Goal: Contribute content: Add original content to the website for others to see

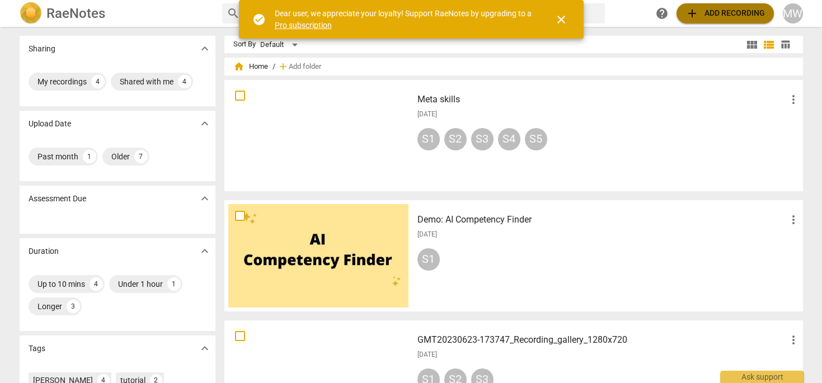
click at [695, 12] on span "add" at bounding box center [692, 13] width 13 height 13
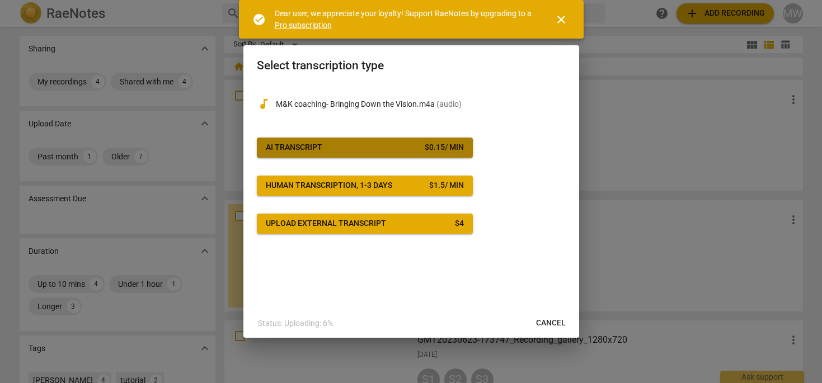
click at [425, 144] on div "$ 0.15 / min" at bounding box center [444, 147] width 39 height 11
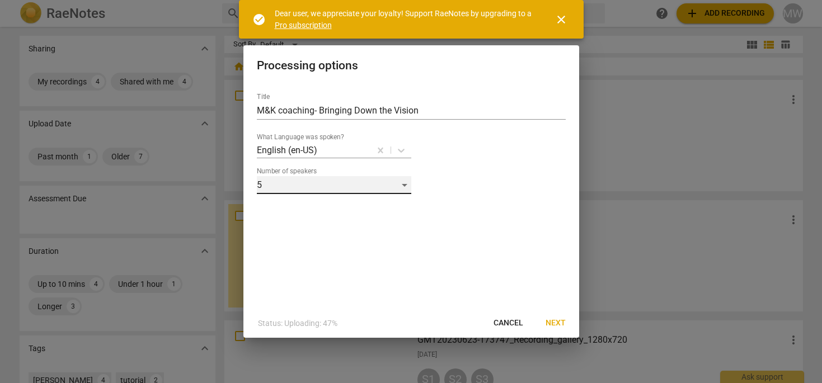
click at [405, 182] on div "5" at bounding box center [334, 185] width 154 height 18
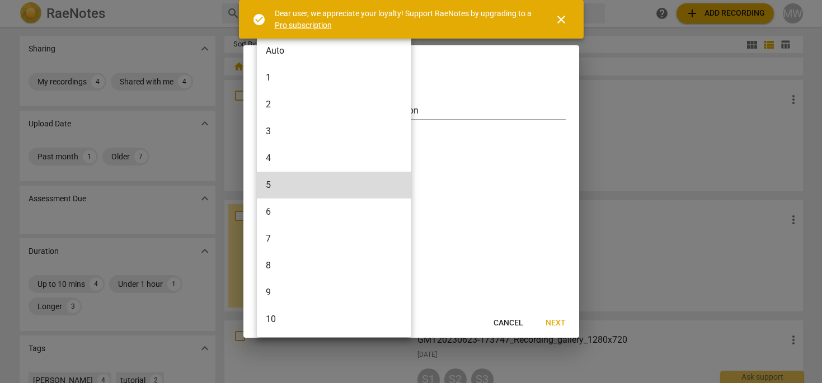
click at [432, 179] on div at bounding box center [411, 191] width 822 height 383
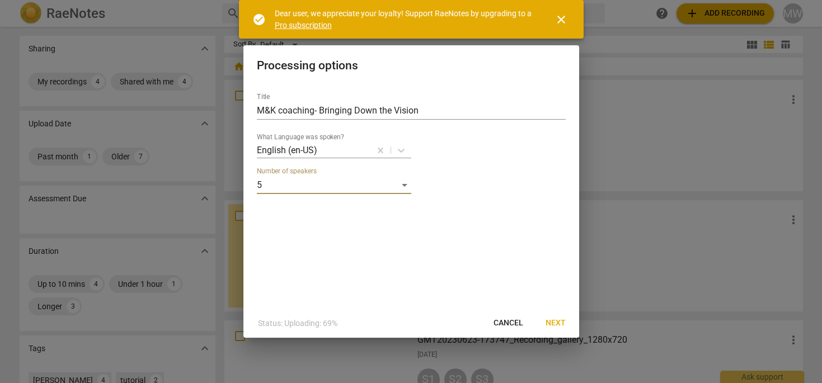
click at [555, 322] on span "Next" at bounding box center [556, 323] width 20 height 11
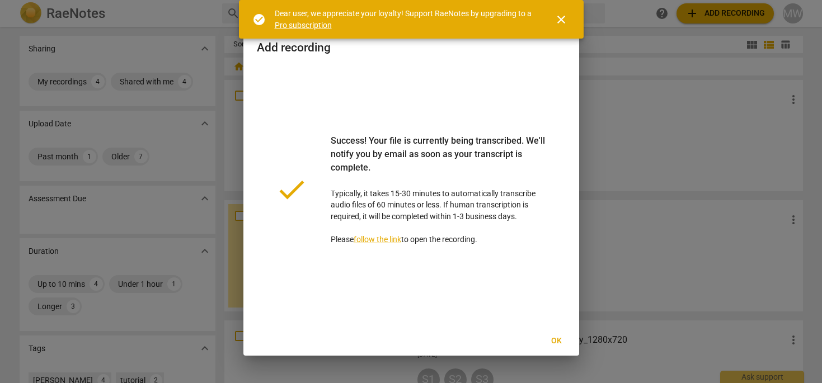
click at [558, 337] on span "Ok" at bounding box center [557, 341] width 18 height 11
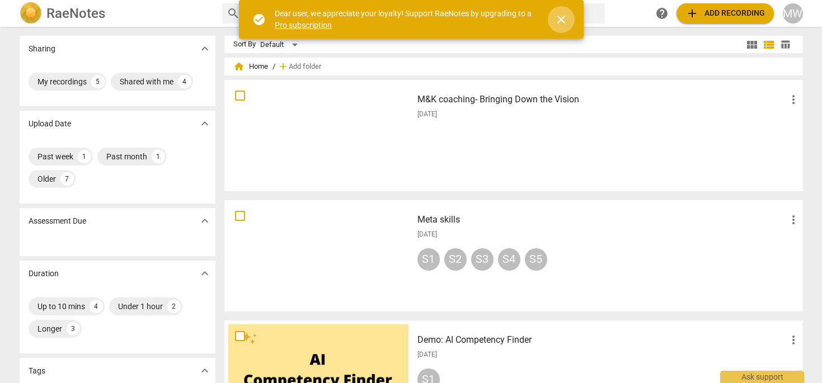
click at [562, 19] on span "close" at bounding box center [561, 19] width 13 height 13
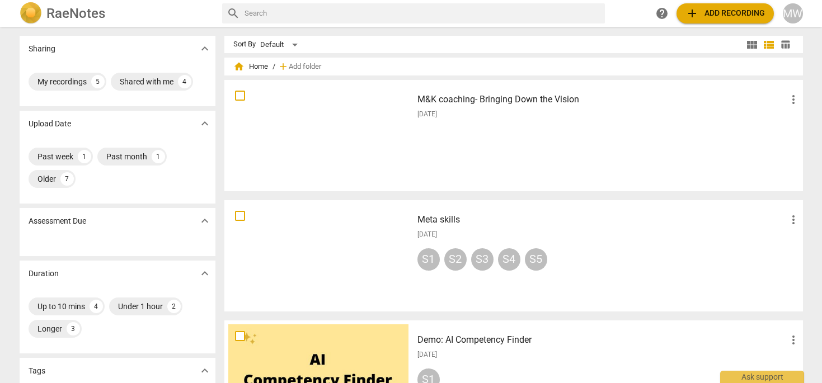
click at [459, 100] on h3 "M&K coaching- Bringing Down the Vision" at bounding box center [601, 99] width 369 height 13
